Goal: Find specific page/section: Find specific page/section

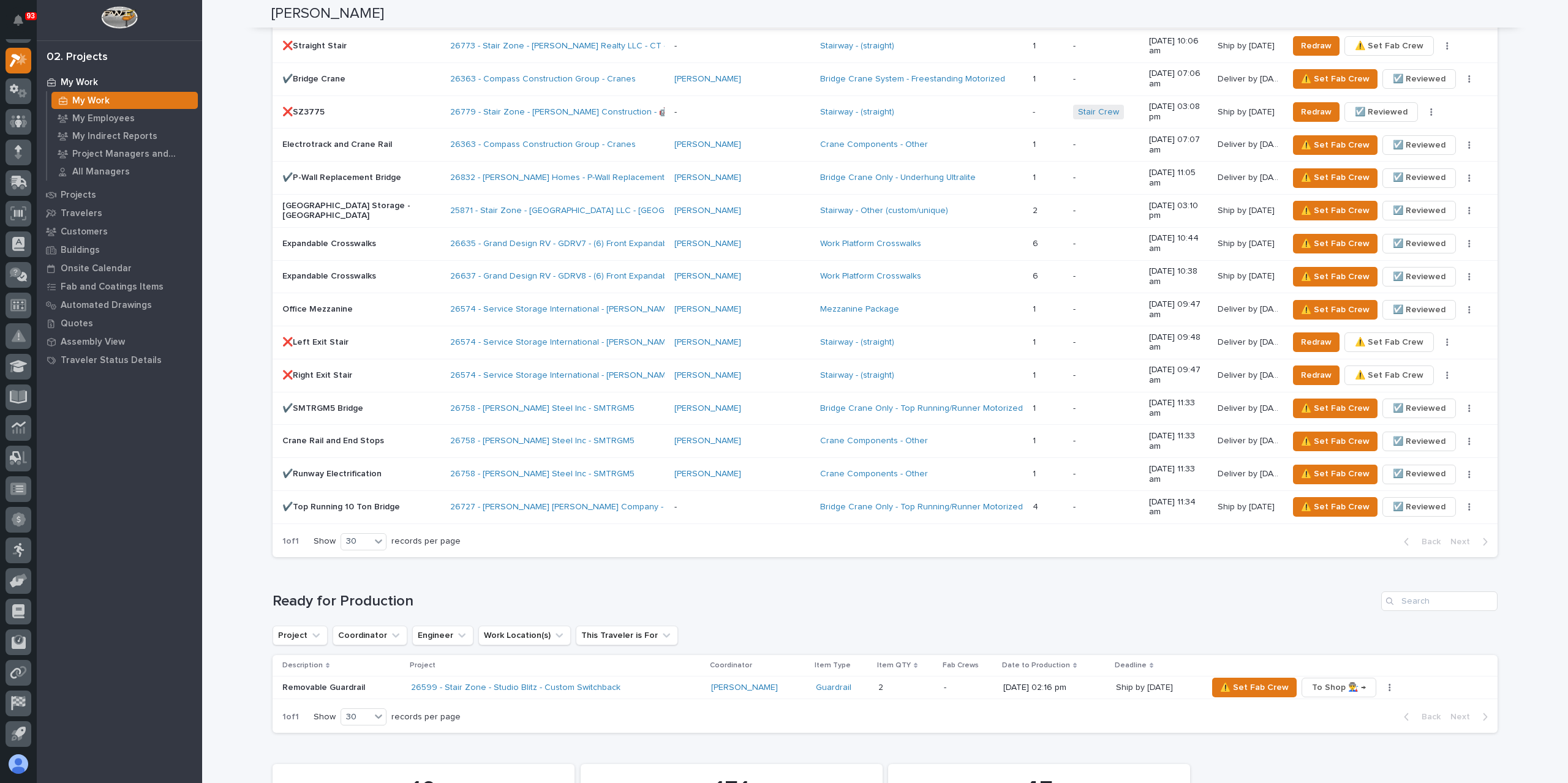
scroll to position [1408, 0]
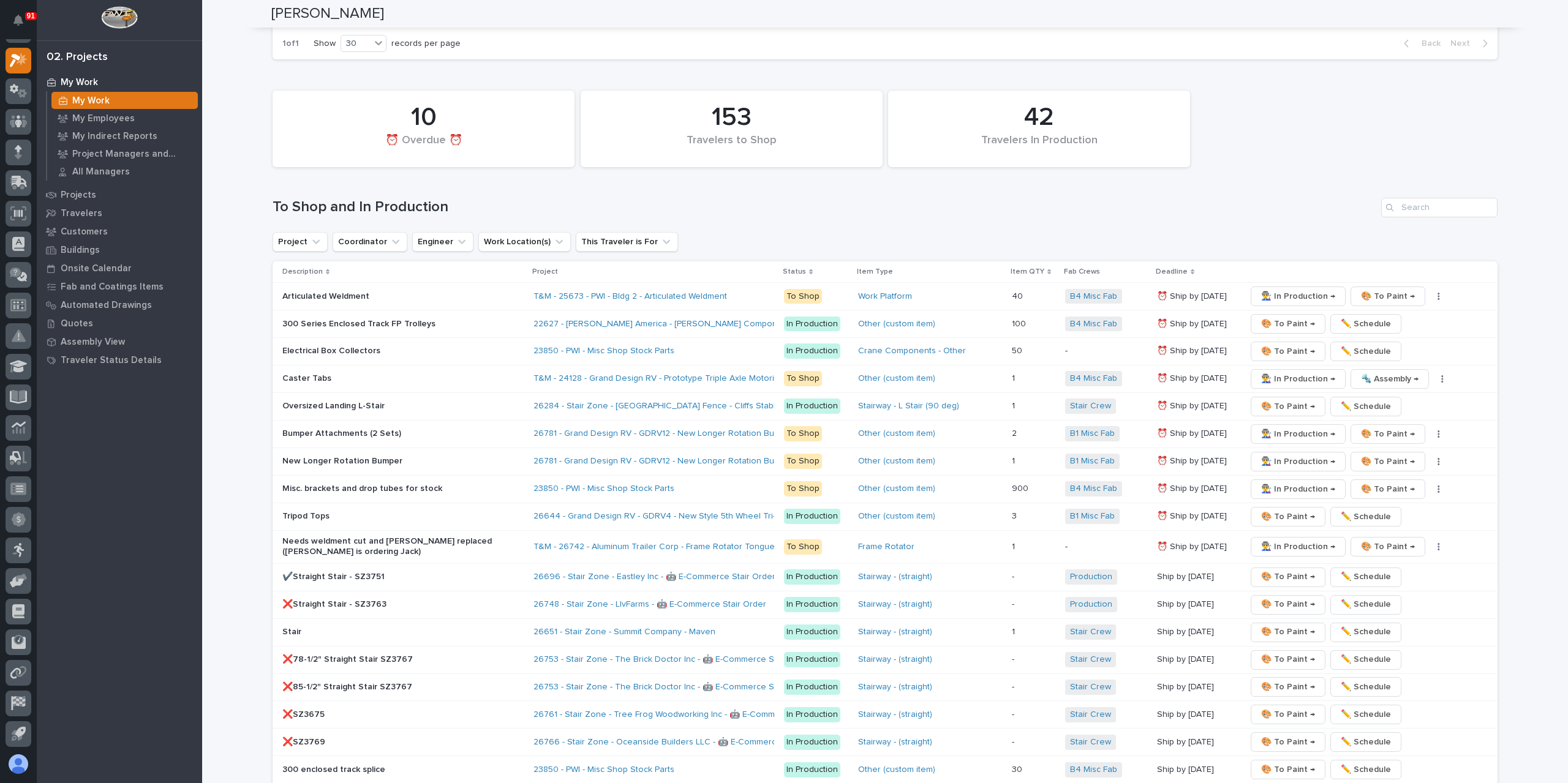
scroll to position [1653, 0]
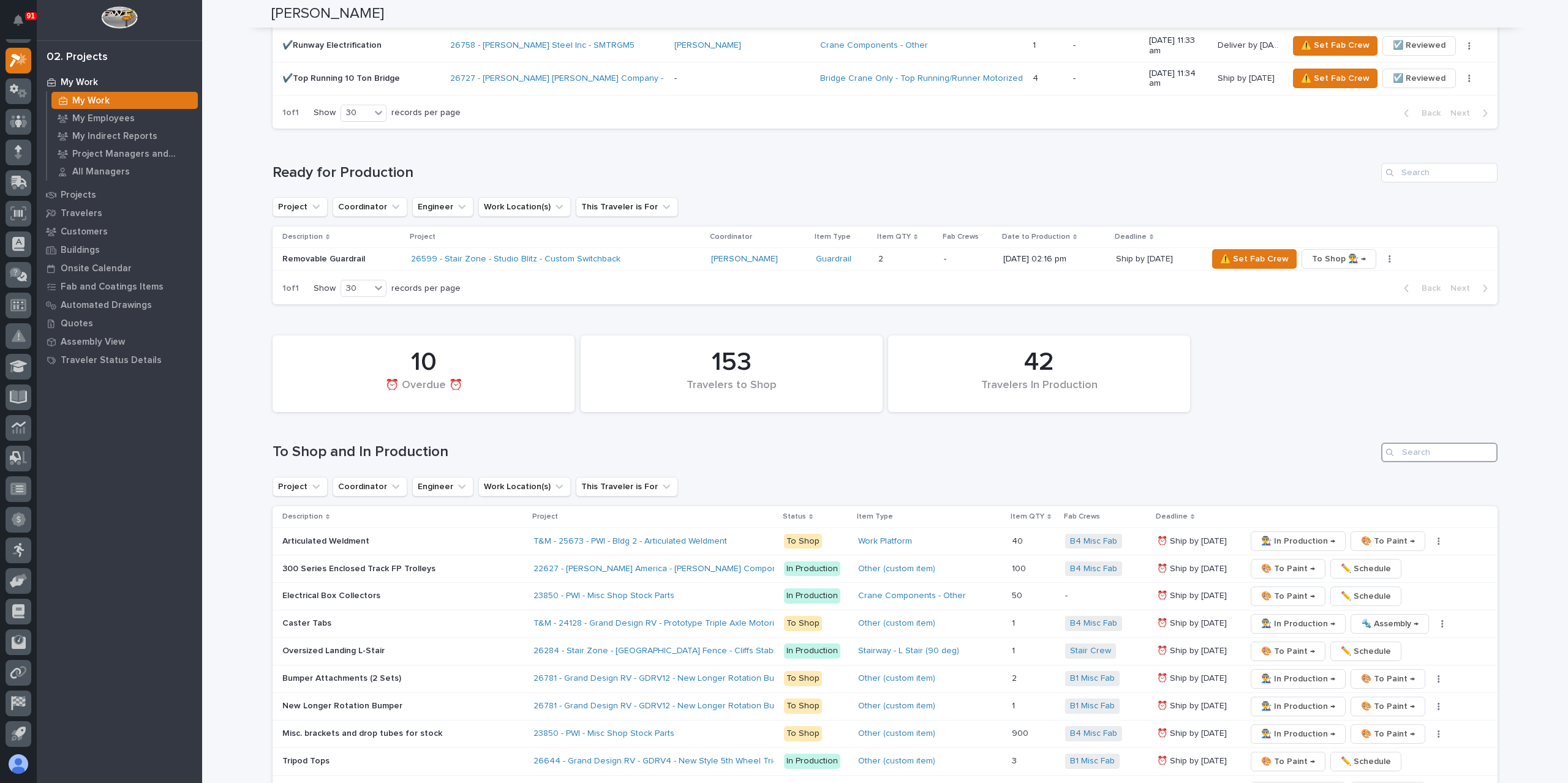
click at [1426, 443] on input "Search" at bounding box center [1439, 452] width 117 height 20
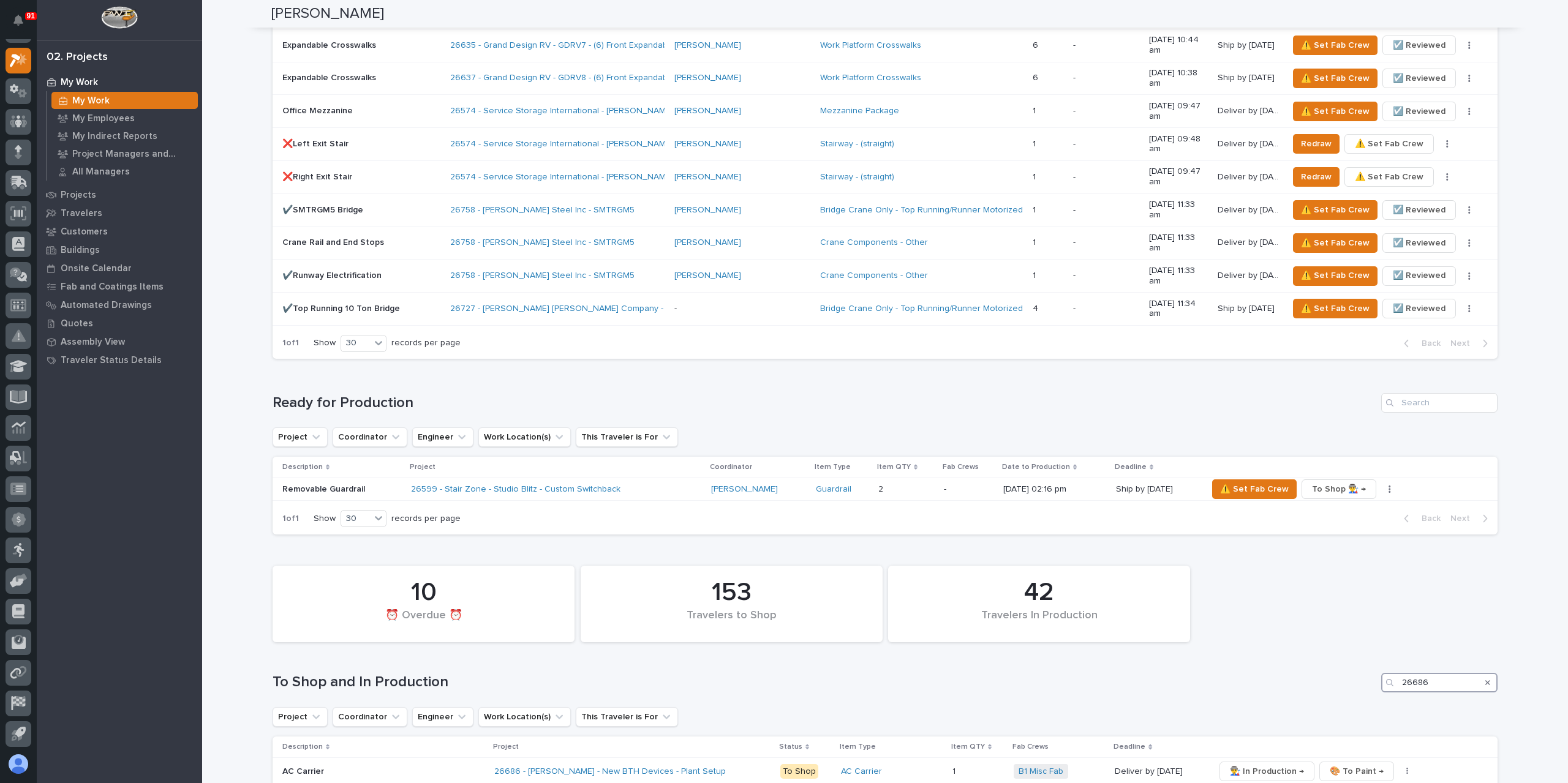
scroll to position [1465, 0]
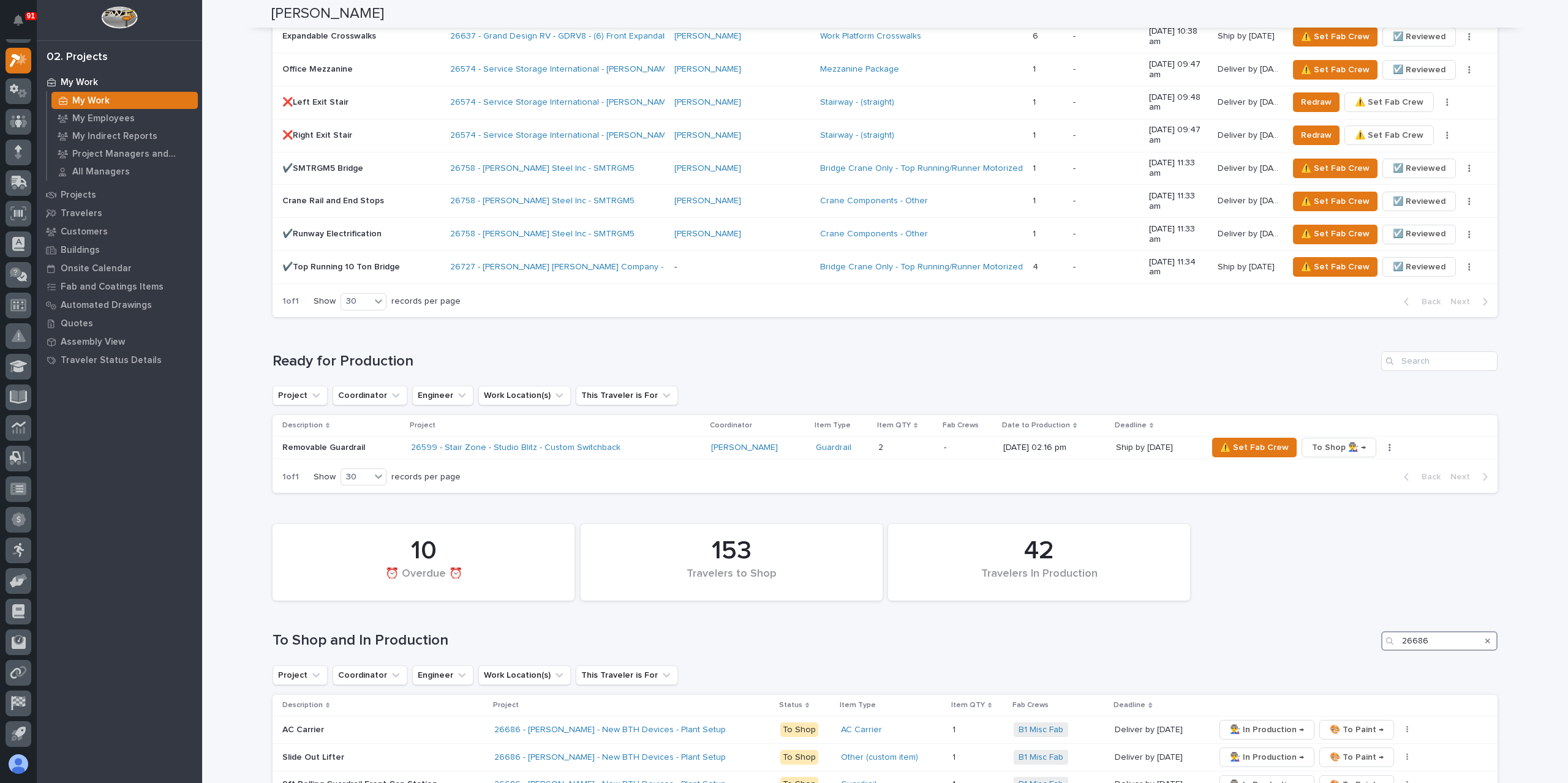
type input "26686"
click at [1486, 637] on icon "Search" at bounding box center [1488, 641] width 5 height 7
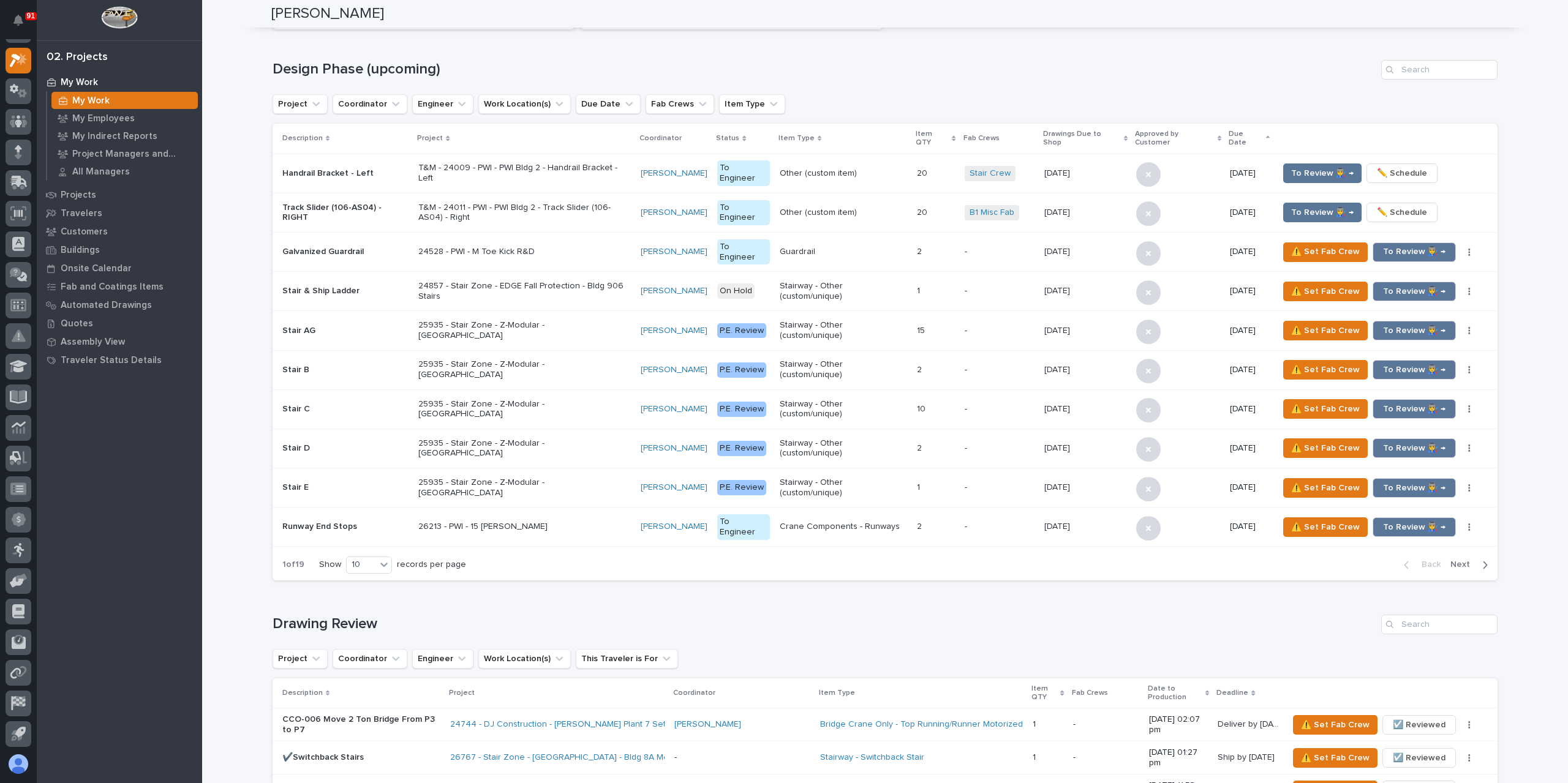
scroll to position [0, 0]
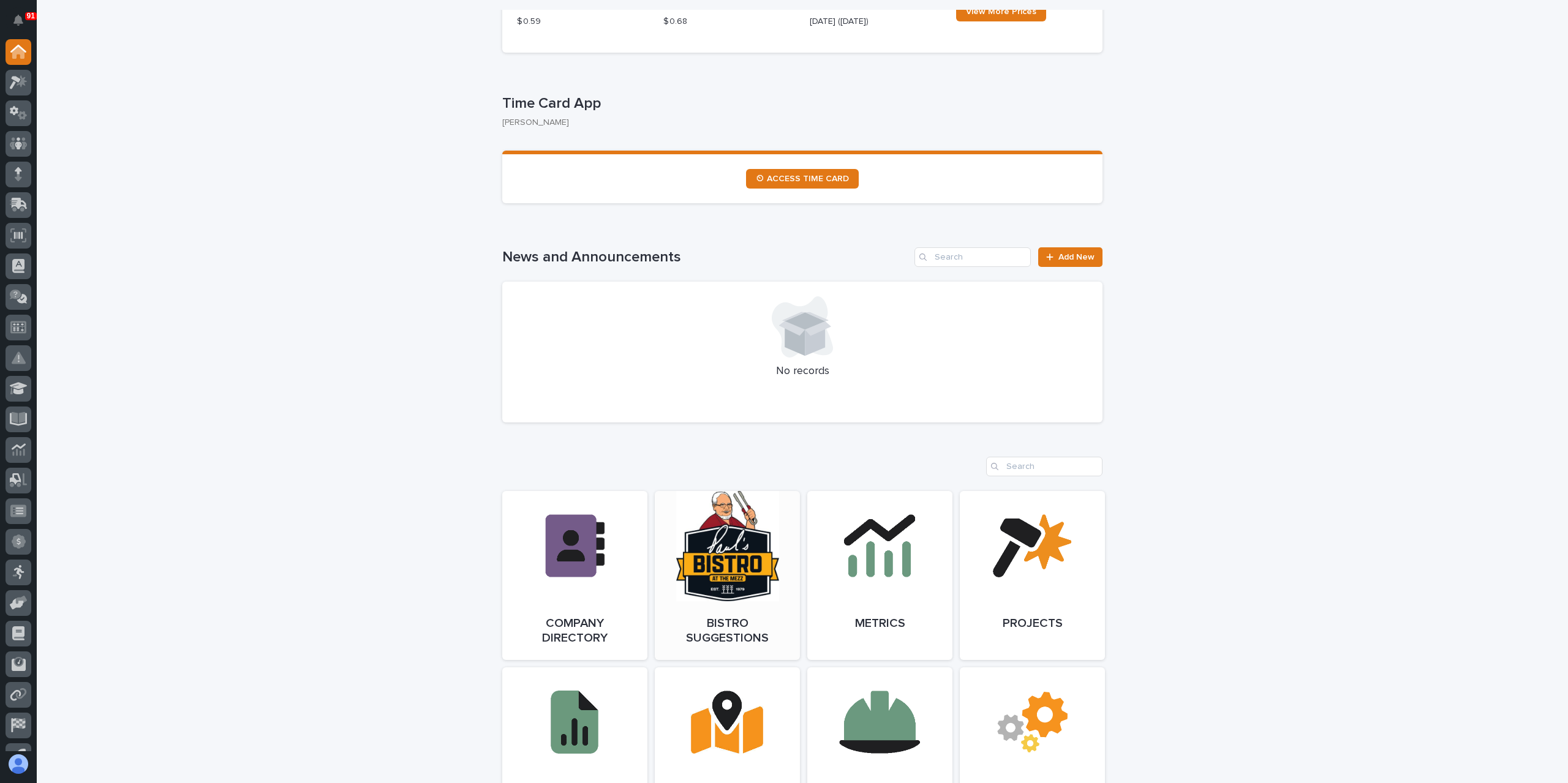
scroll to position [980, 0]
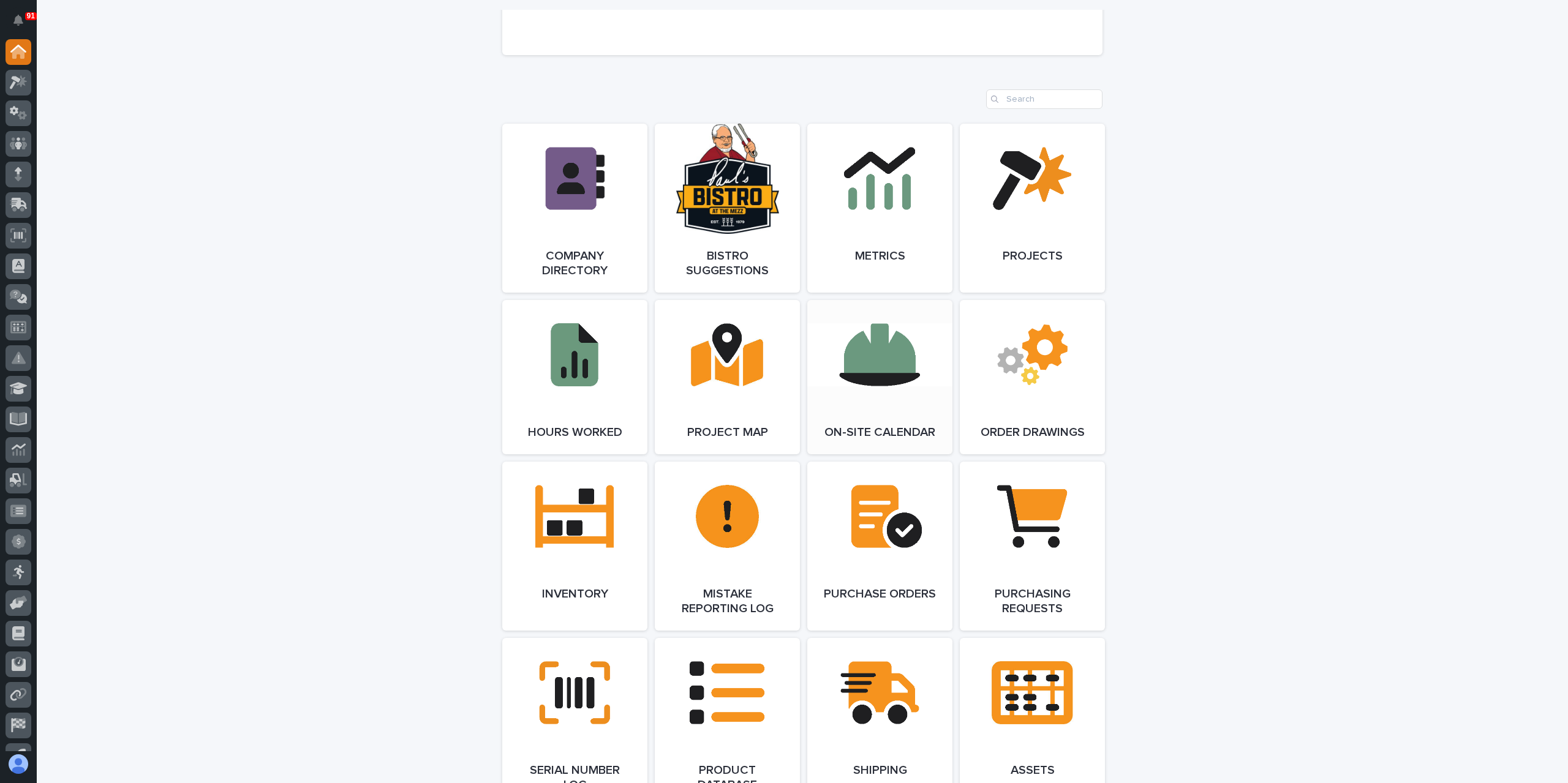
click at [845, 372] on link "Open Link" at bounding box center [879, 377] width 145 height 154
